Goal: Feedback & Contribution: Submit feedback/report problem

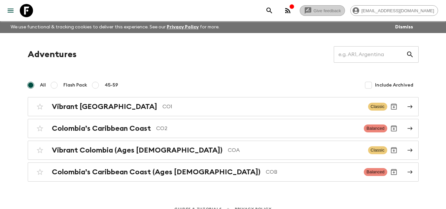
click at [336, 10] on span "Give feedback" at bounding box center [327, 10] width 35 height 5
click at [26, 15] on icon at bounding box center [26, 10] width 13 height 13
click at [25, 13] on icon at bounding box center [26, 10] width 13 height 13
click at [292, 8] on icon "button" at bounding box center [288, 11] width 8 height 8
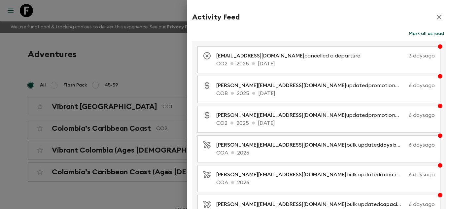
click at [149, 10] on div at bounding box center [225, 104] width 451 height 209
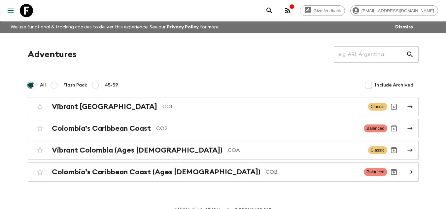
click at [12, 13] on icon "menu" at bounding box center [11, 11] width 8 height 8
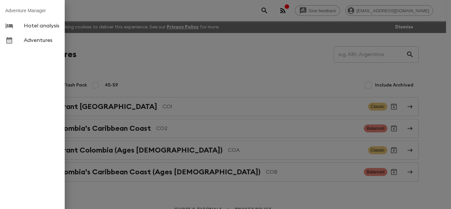
click at [120, 13] on div at bounding box center [225, 104] width 451 height 209
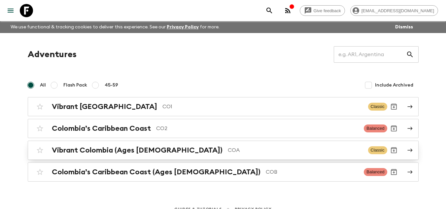
scroll to position [9, 0]
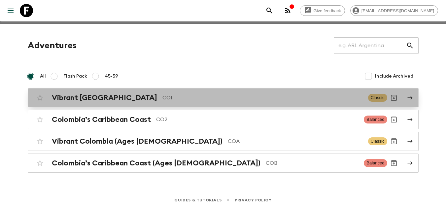
click at [80, 101] on h2 "Vibrant [GEOGRAPHIC_DATA]" at bounding box center [104, 97] width 105 height 9
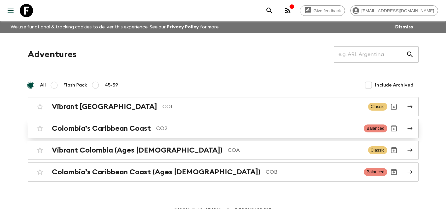
click at [116, 134] on div "Colombia’s Caribbean Coast CO2 Balanced" at bounding box center [210, 128] width 354 height 13
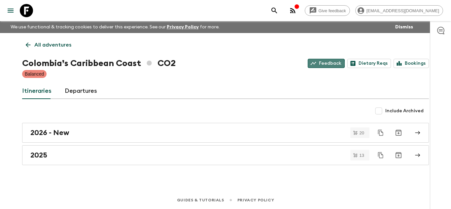
click at [325, 64] on link "Feedback" at bounding box center [325, 63] width 37 height 9
